Goal: Transaction & Acquisition: Purchase product/service

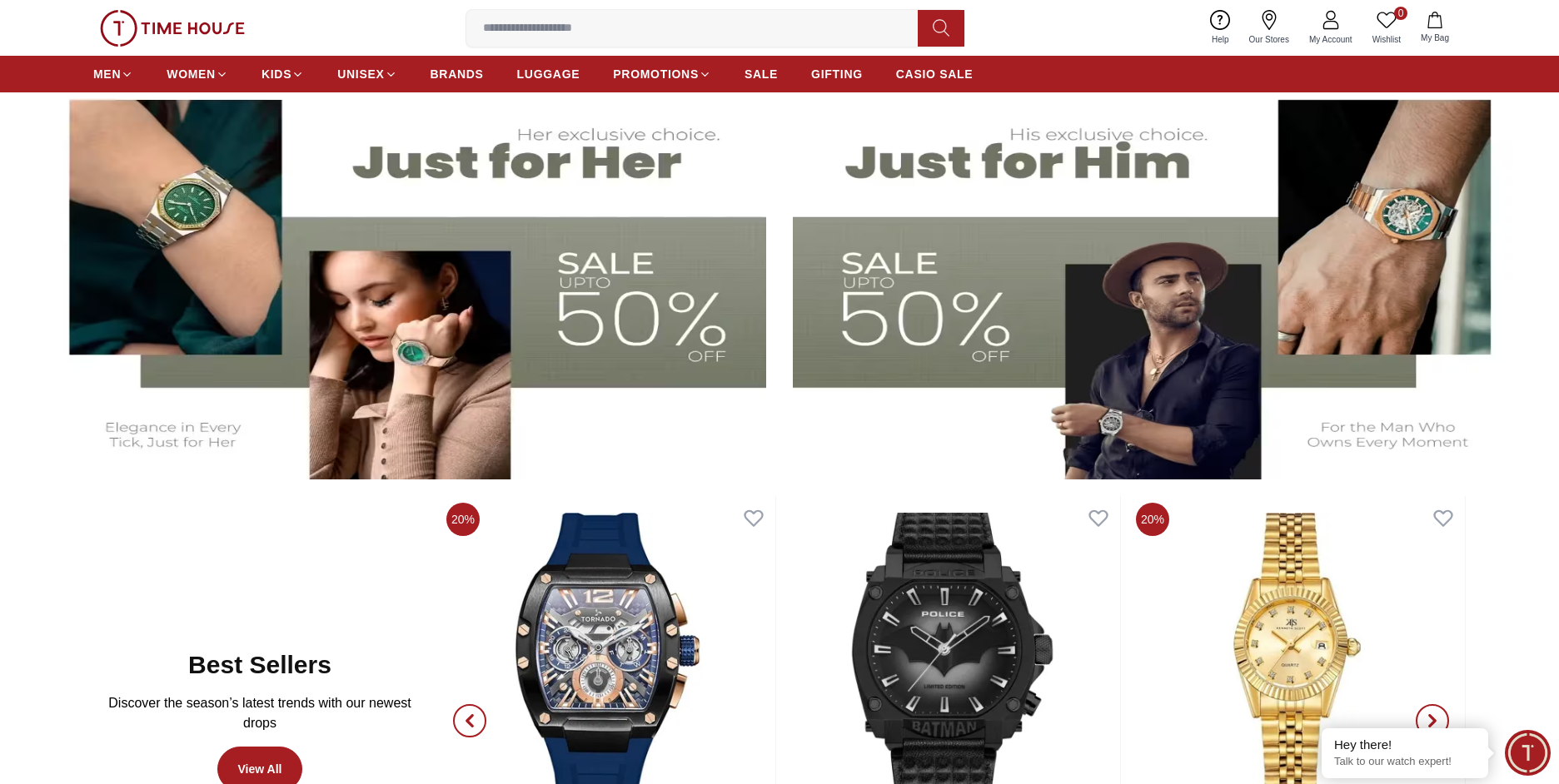
scroll to position [666, 0]
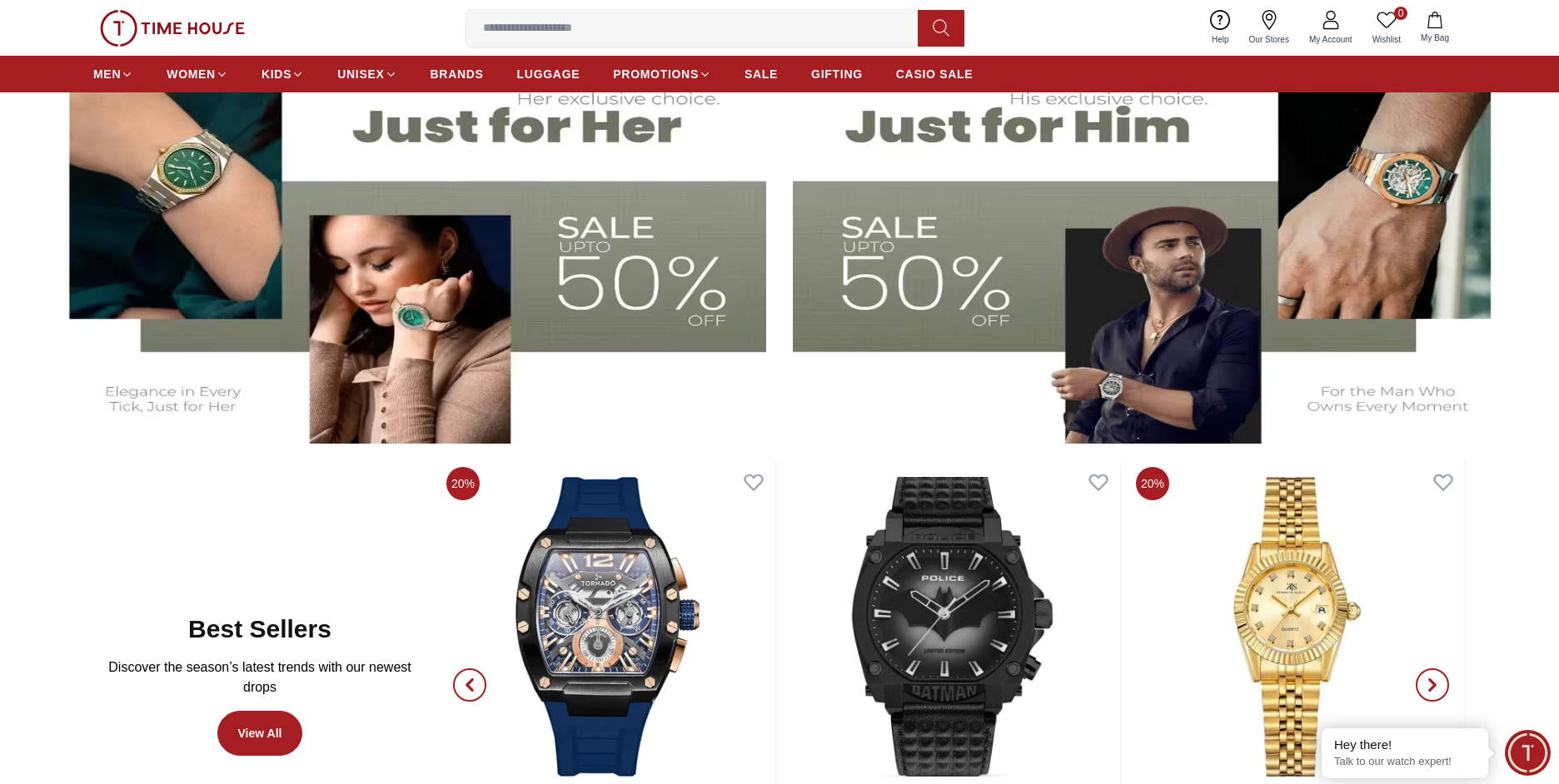
click at [644, 294] on img at bounding box center [403, 242] width 727 height 403
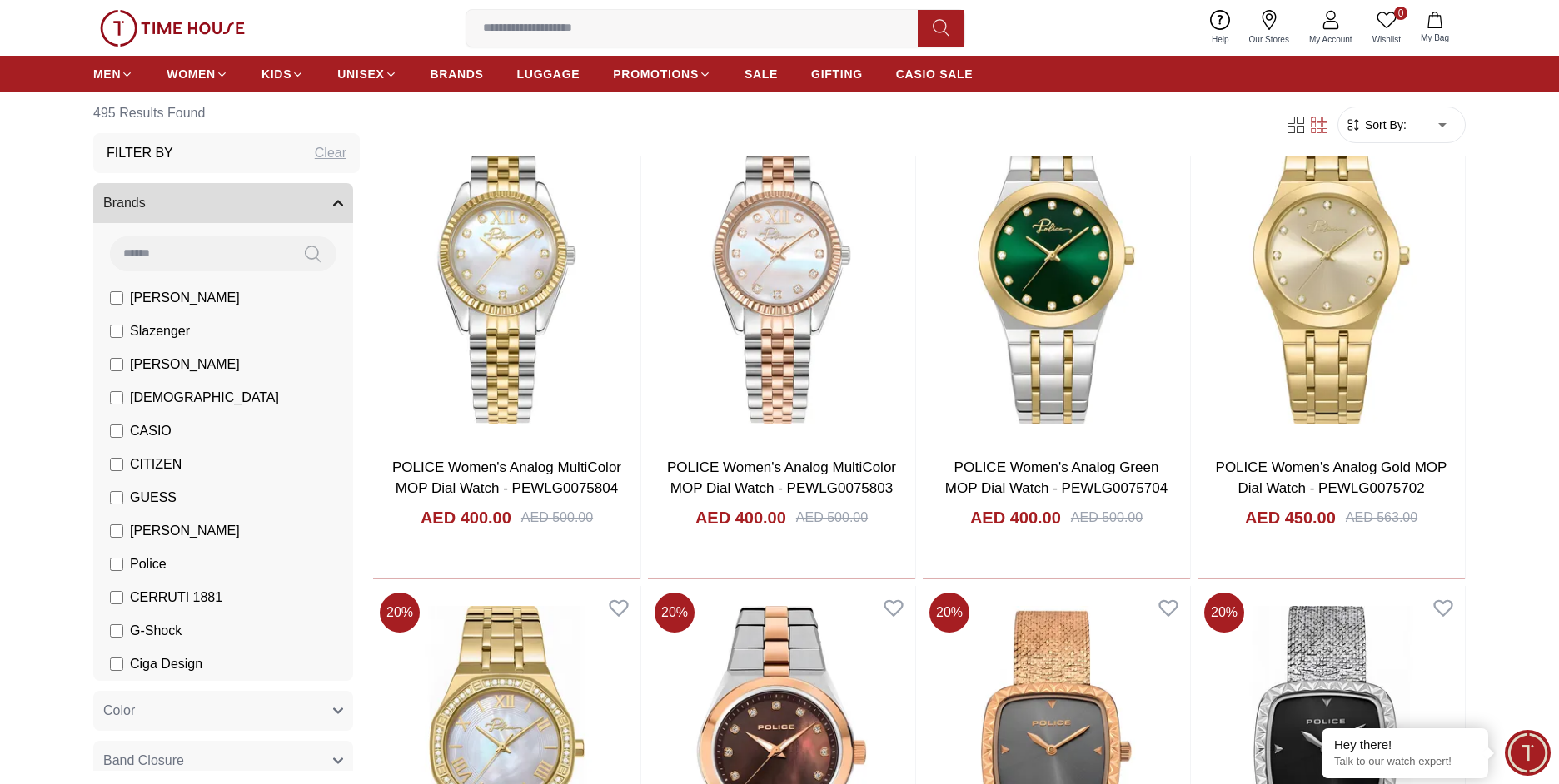
scroll to position [1166, 0]
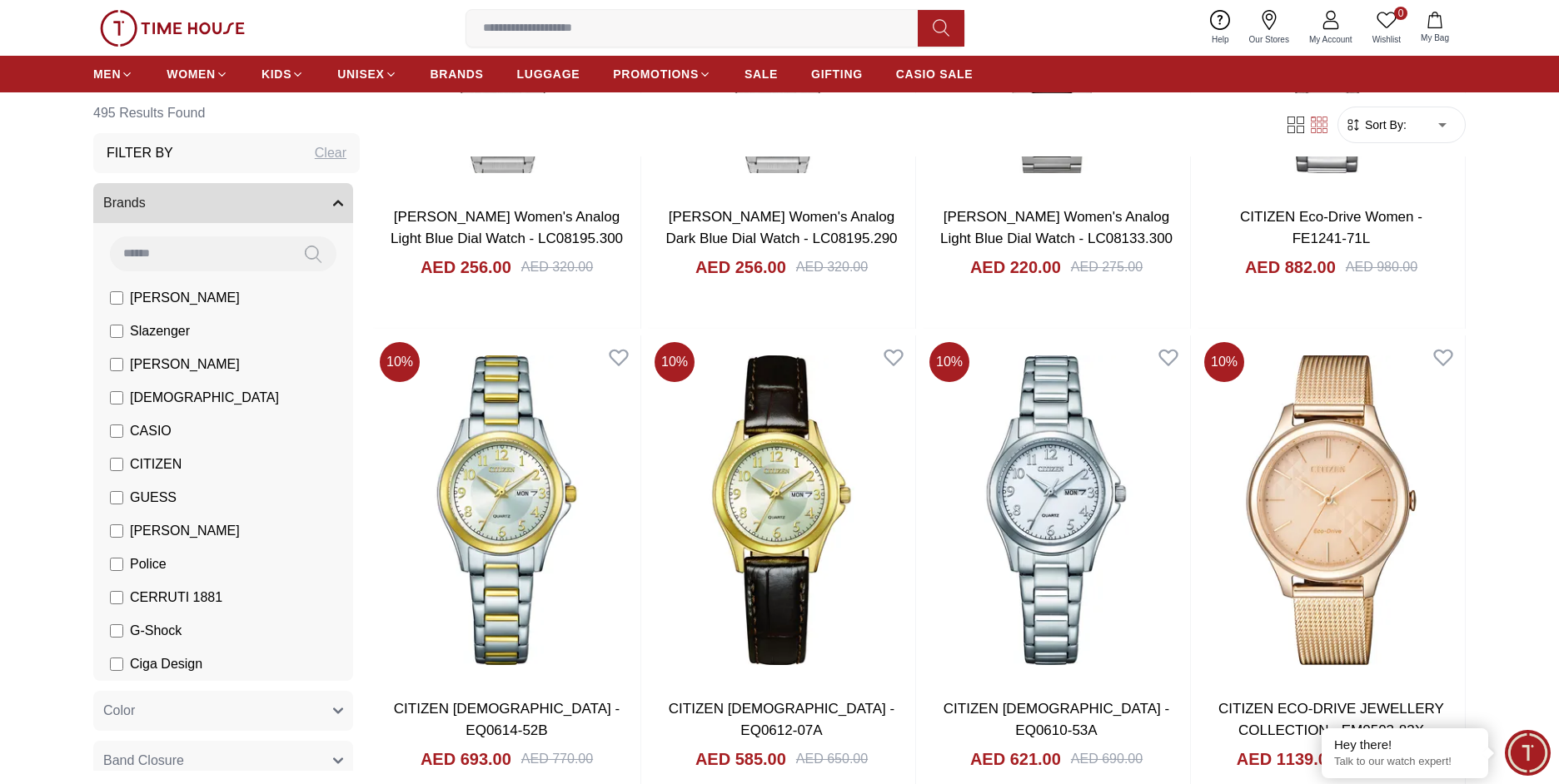
scroll to position [2665, 0]
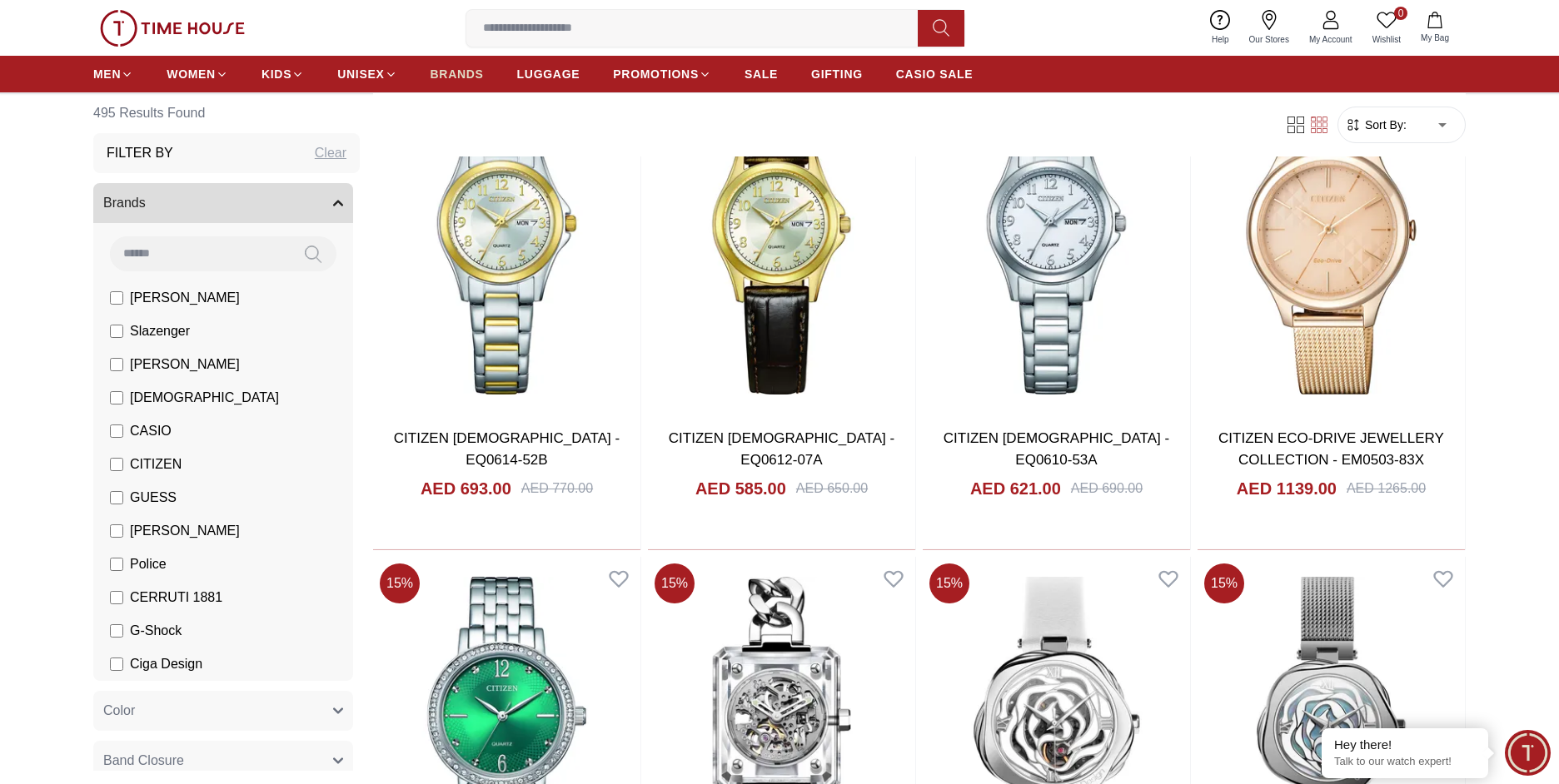
click at [464, 71] on span "BRANDS" at bounding box center [458, 74] width 54 height 16
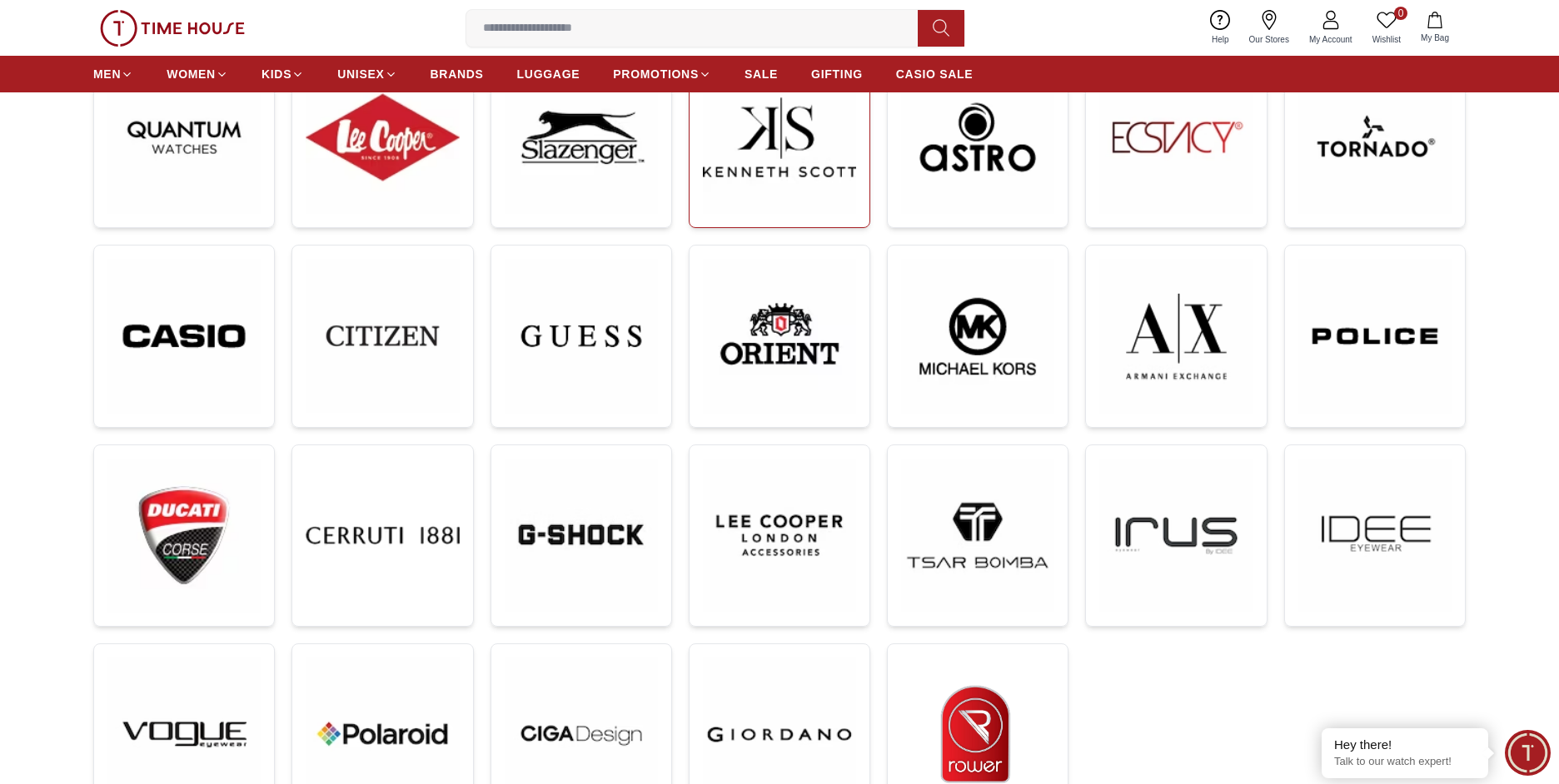
scroll to position [249, 0]
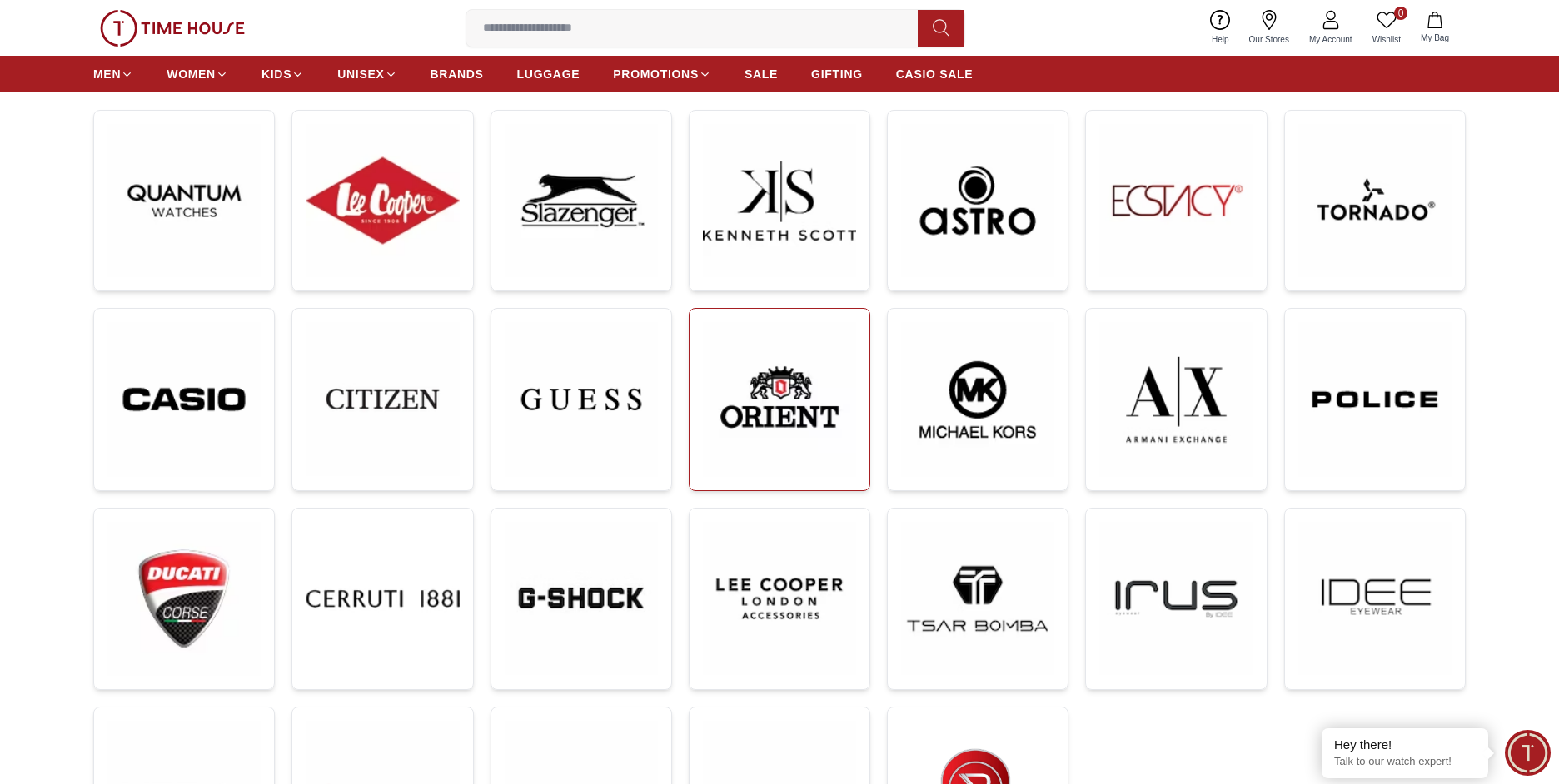
click at [793, 378] on img at bounding box center [780, 399] width 154 height 154
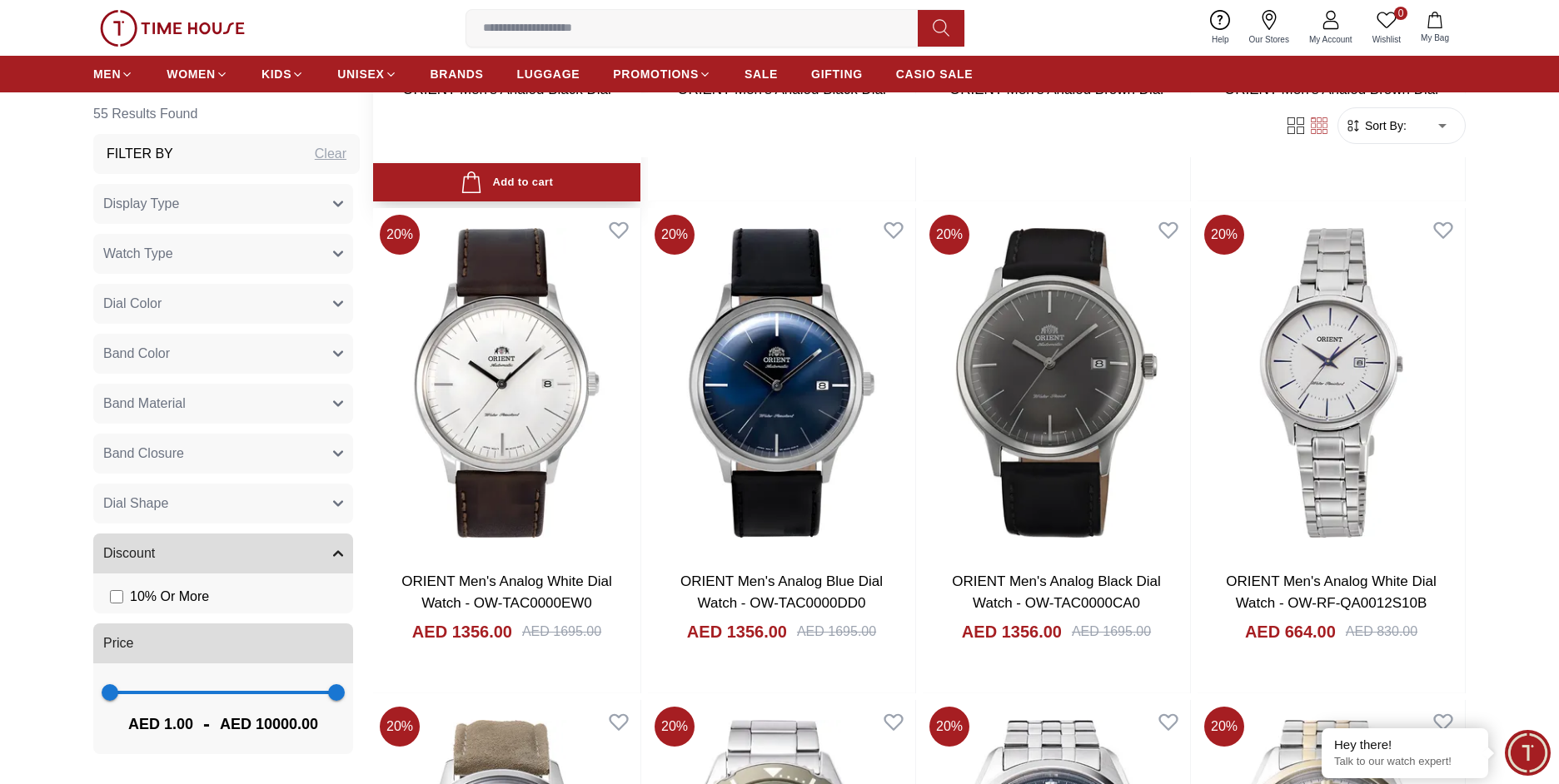
scroll to position [1166, 0]
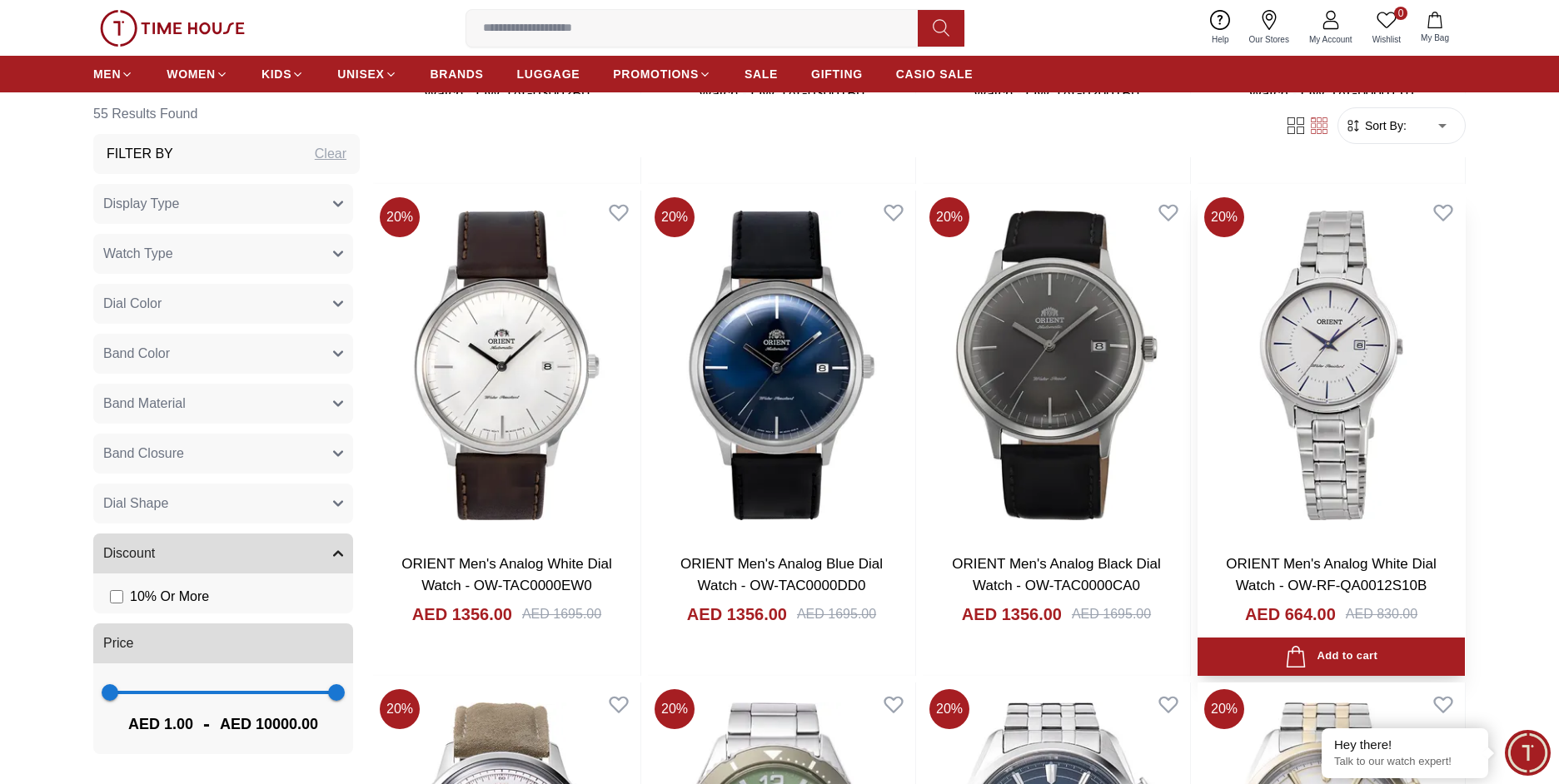
click at [1350, 395] on img at bounding box center [1331, 366] width 268 height 349
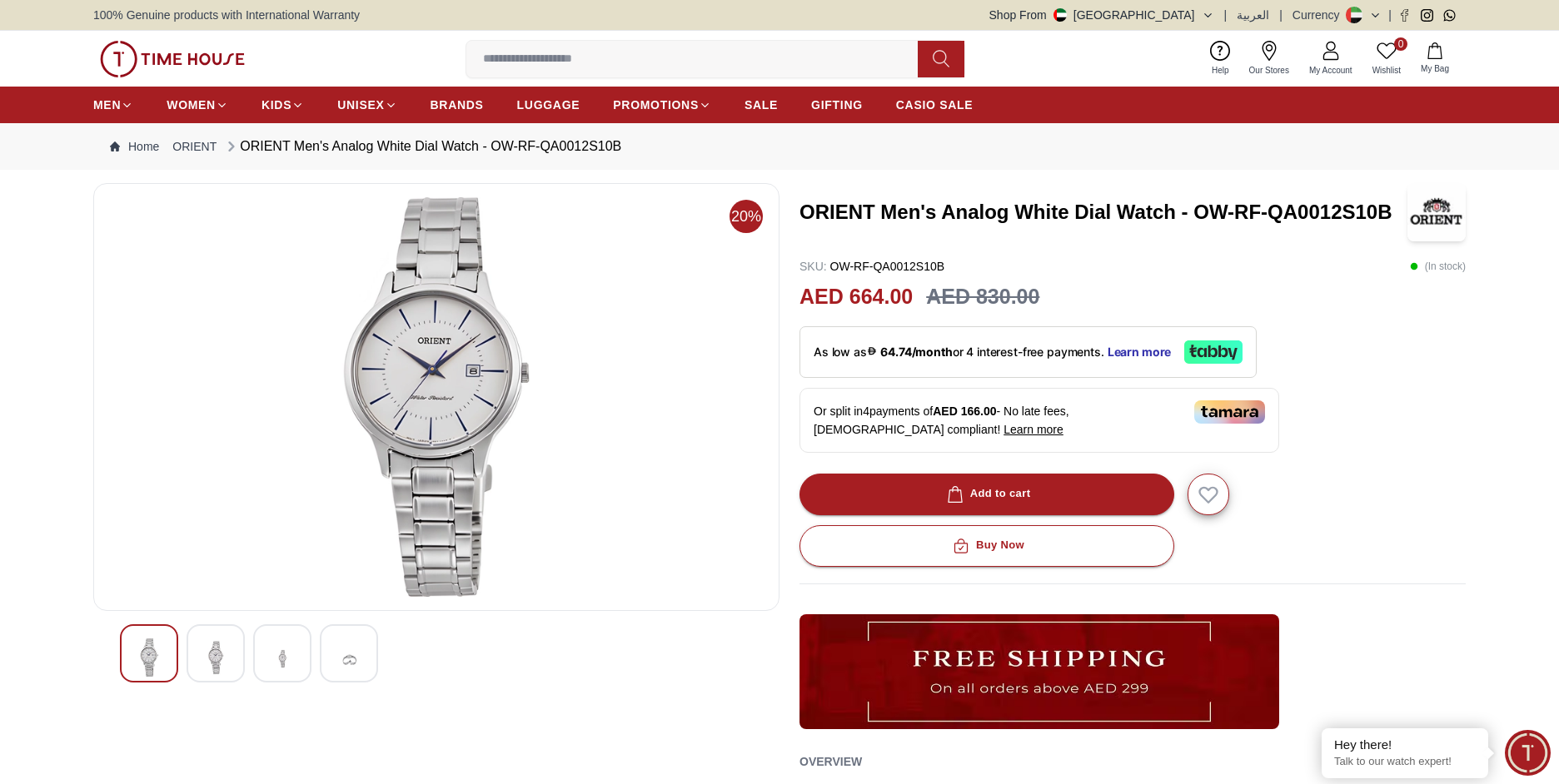
click at [218, 655] on img at bounding box center [215, 658] width 30 height 38
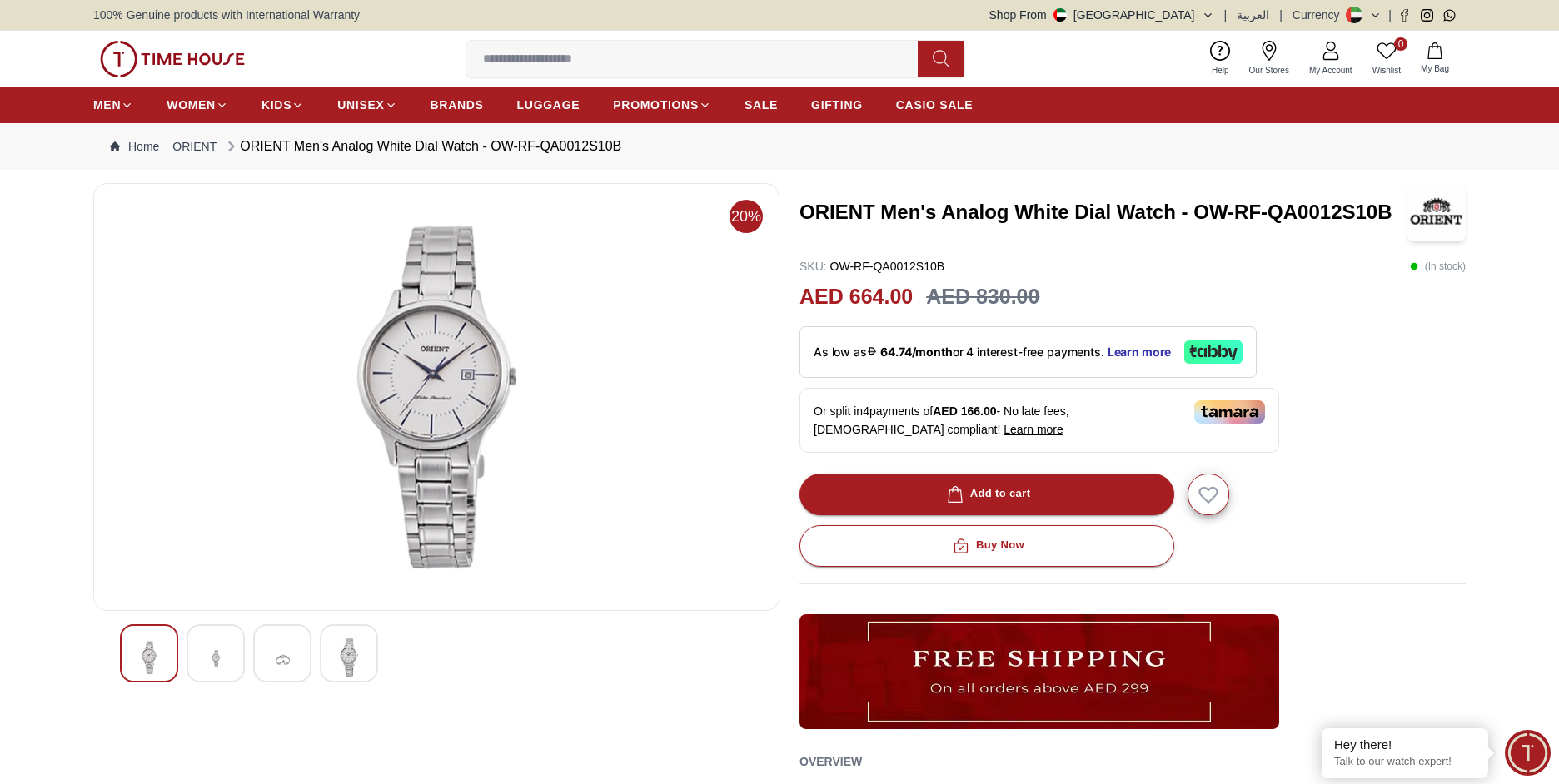
click at [277, 657] on img at bounding box center [282, 659] width 30 height 41
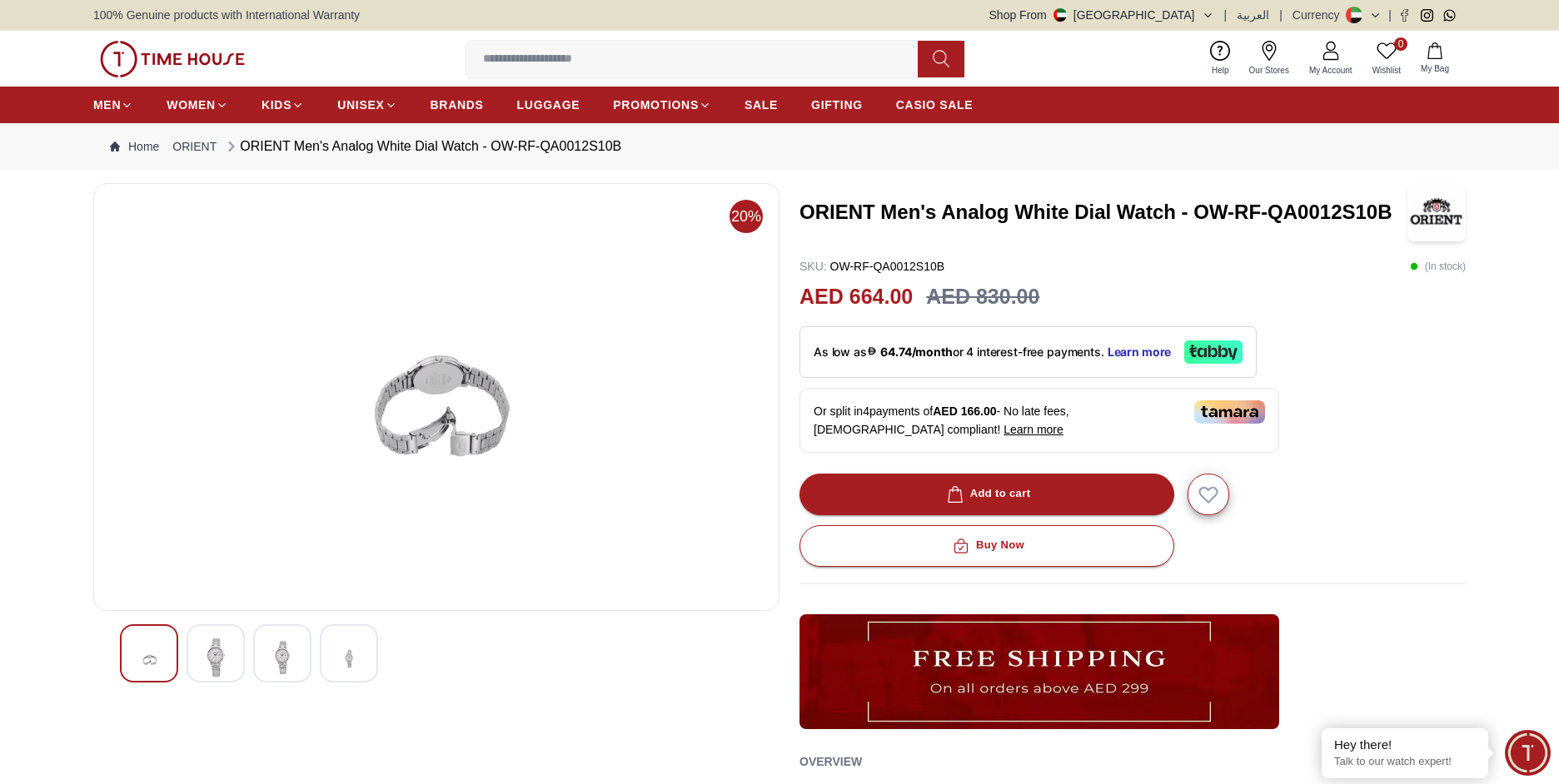
click at [361, 654] on img at bounding box center [348, 659] width 30 height 41
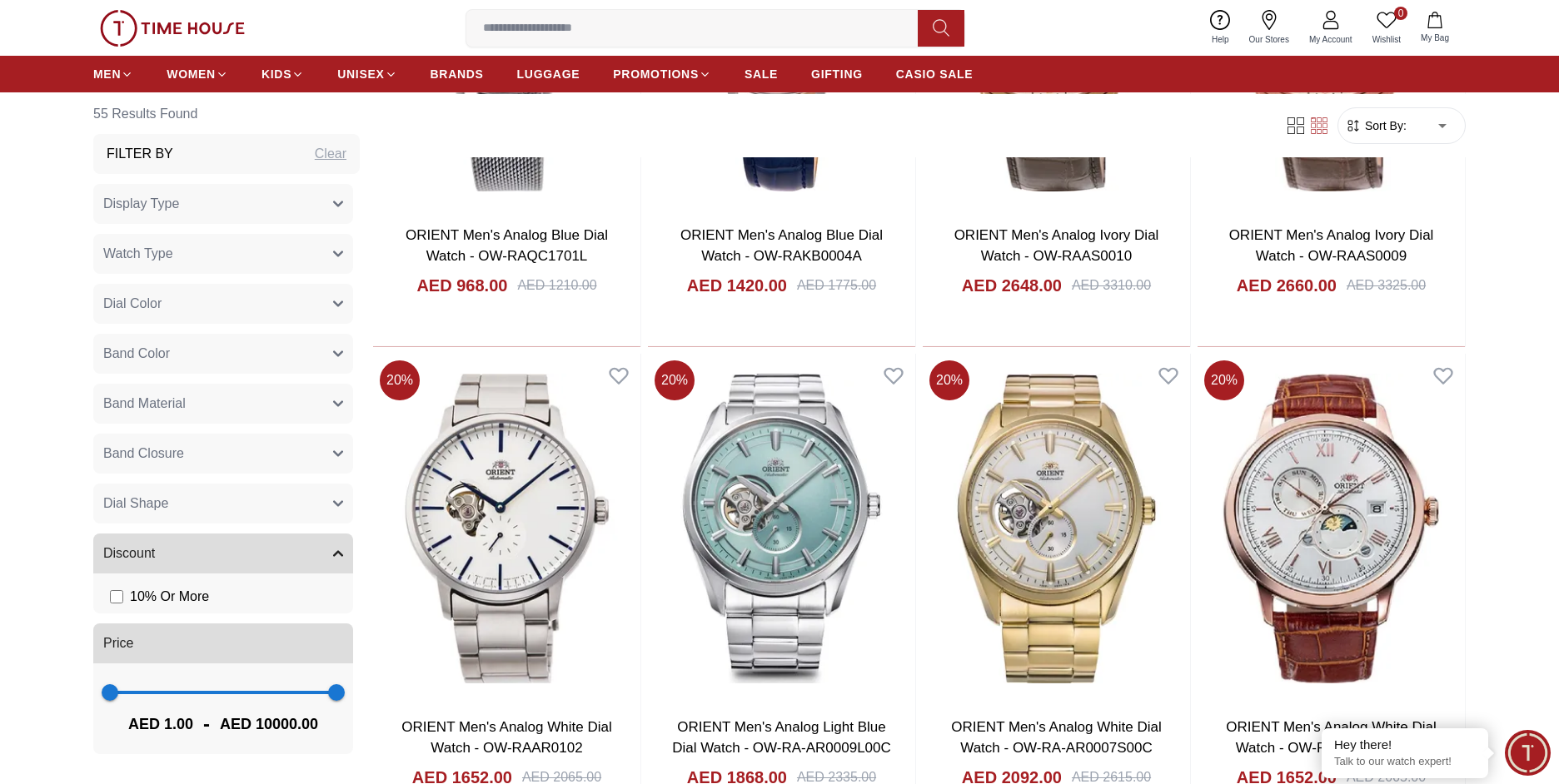
scroll to position [2498, 0]
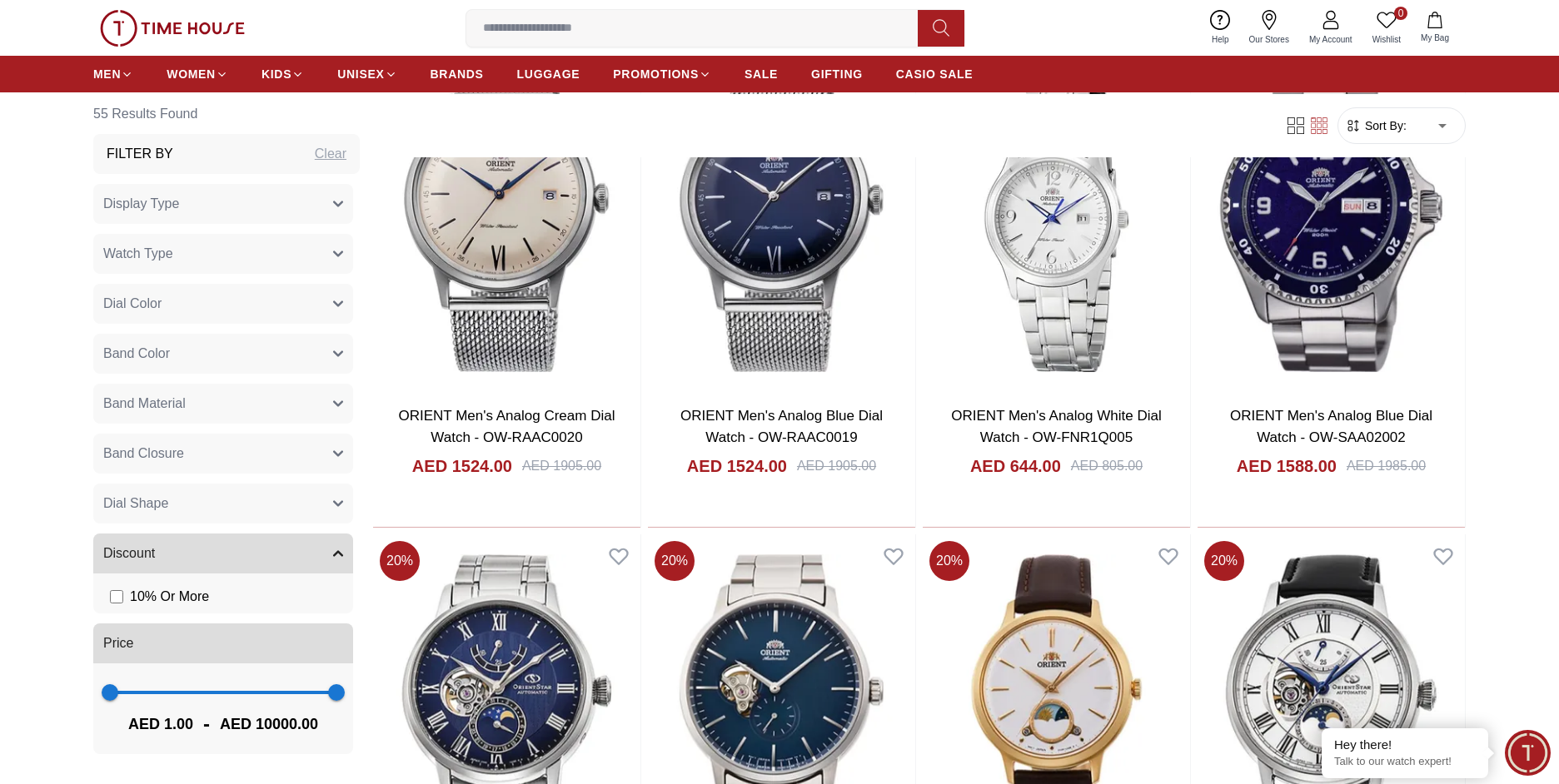
scroll to position [4830, 0]
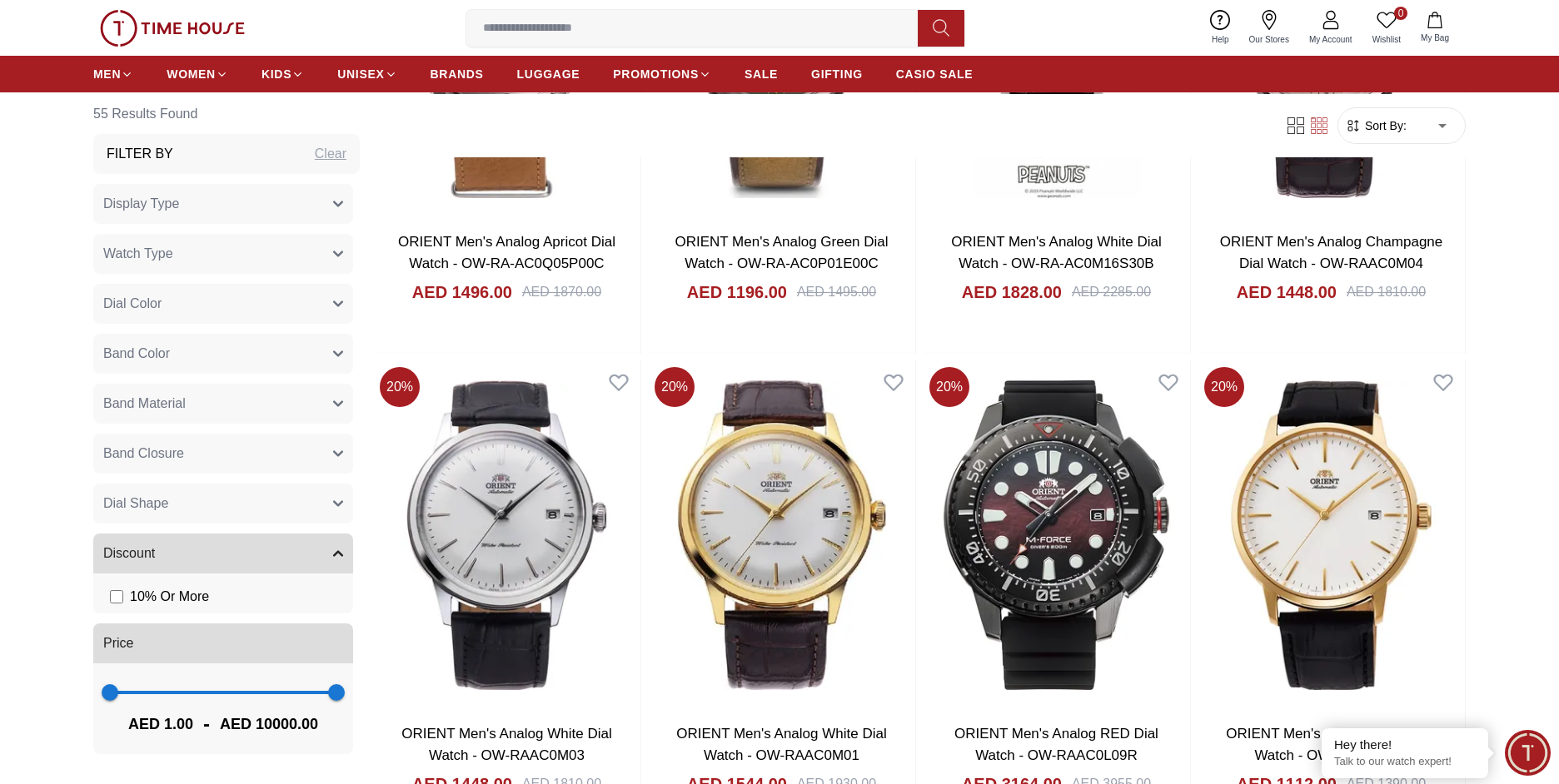
scroll to position [3767, 0]
